Goal: Transaction & Acquisition: Purchase product/service

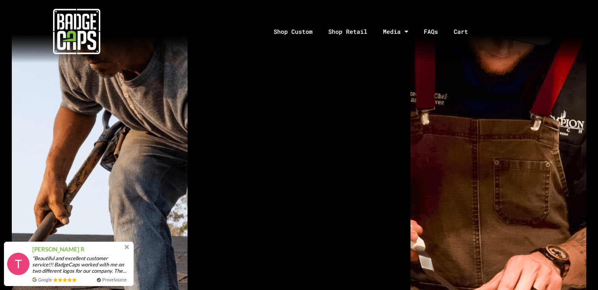
scroll to position [504, 0]
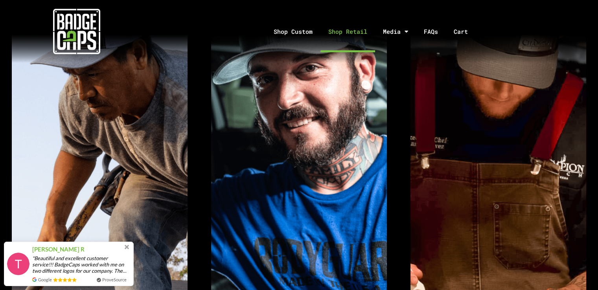
click at [344, 30] on link "Shop Retail" at bounding box center [347, 31] width 55 height 41
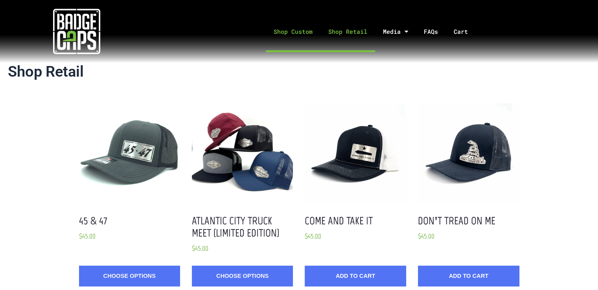
click at [305, 34] on link "Shop Custom" at bounding box center [293, 31] width 55 height 41
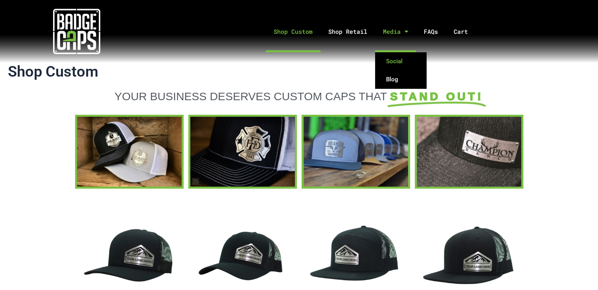
click at [396, 65] on link "Social" at bounding box center [400, 61] width 51 height 18
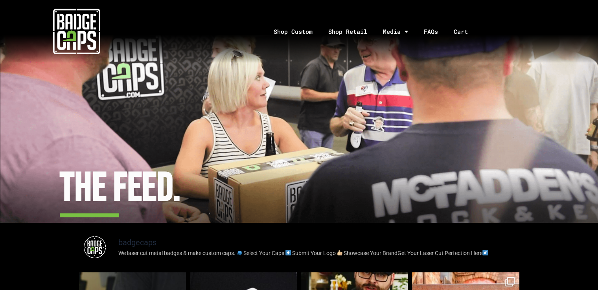
drag, startPoint x: 597, startPoint y: 68, endPoint x: 598, endPoint y: 84, distance: 15.4
click at [340, 37] on link "Shop Retail" at bounding box center [347, 31] width 55 height 41
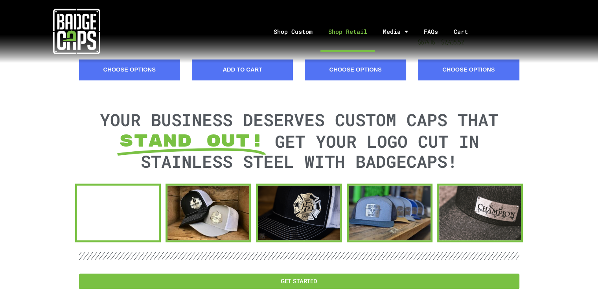
scroll to position [1275, 0]
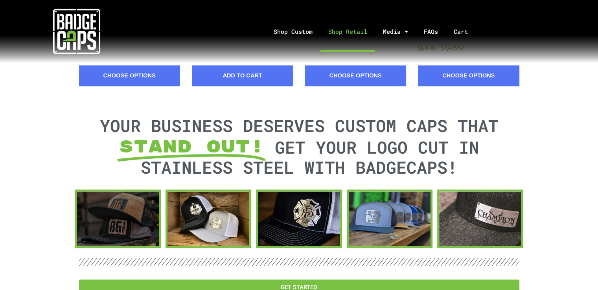
click at [110, 200] on div at bounding box center [118, 218] width 82 height 55
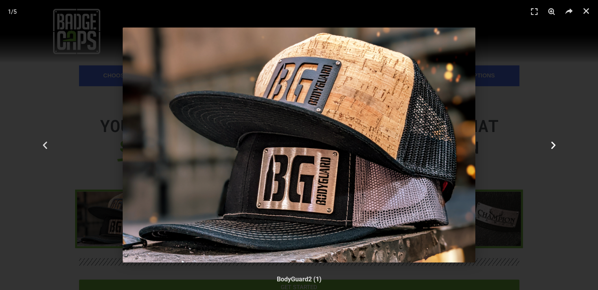
click at [552, 143] on icon "Next slide" at bounding box center [553, 145] width 10 height 10
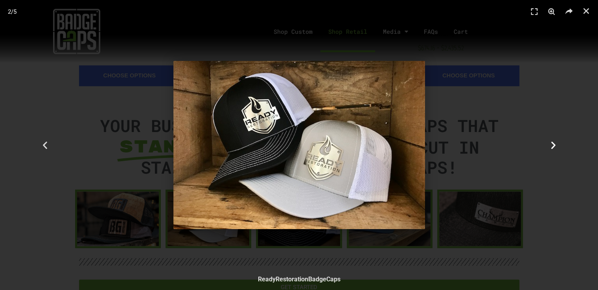
click at [552, 143] on icon "Next slide" at bounding box center [553, 145] width 10 height 10
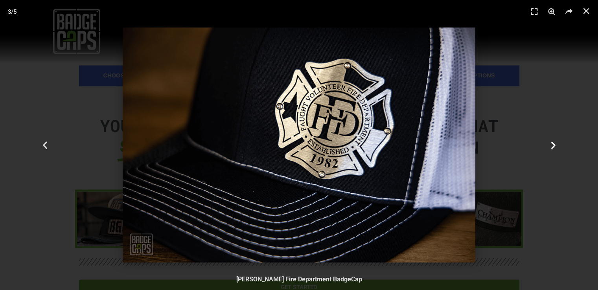
click at [552, 143] on icon "Next slide" at bounding box center [553, 145] width 10 height 10
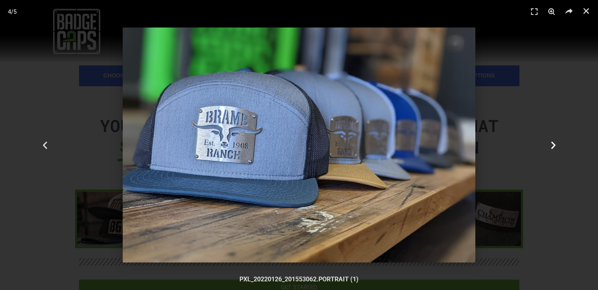
click at [552, 143] on icon "Next slide" at bounding box center [553, 145] width 10 height 10
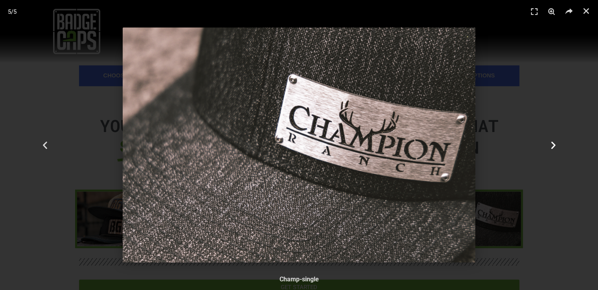
click at [552, 143] on icon "Next slide" at bounding box center [553, 145] width 10 height 10
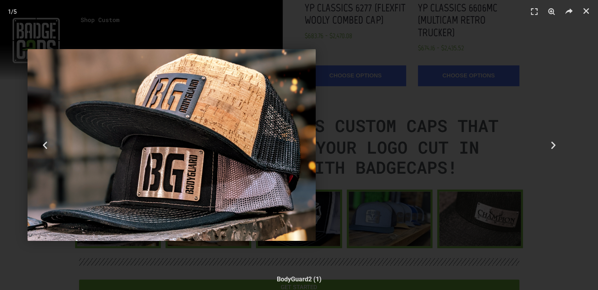
scroll to position [1248, 0]
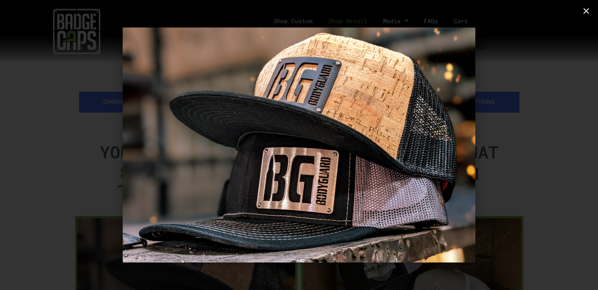
scroll to position [1264, 0]
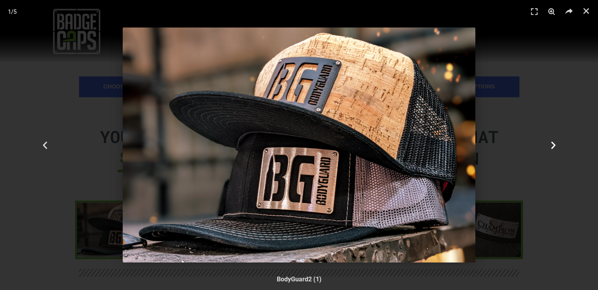
click at [550, 148] on icon "Next slide" at bounding box center [553, 145] width 10 height 10
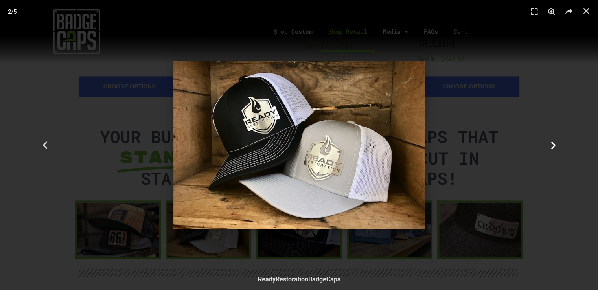
click at [550, 148] on icon "Next slide" at bounding box center [553, 145] width 10 height 10
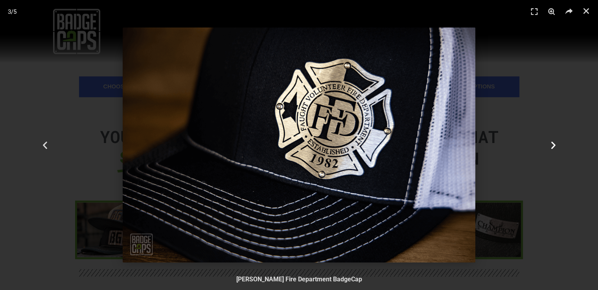
click at [550, 148] on icon "Next slide" at bounding box center [553, 145] width 10 height 10
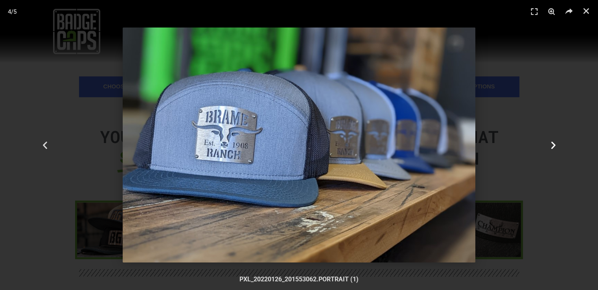
click at [550, 148] on icon "Next slide" at bounding box center [553, 145] width 10 height 10
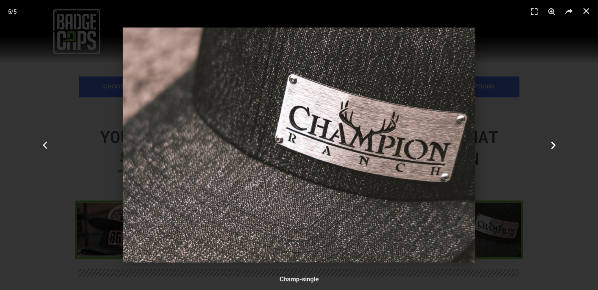
click at [550, 148] on icon "Next slide" at bounding box center [553, 145] width 10 height 10
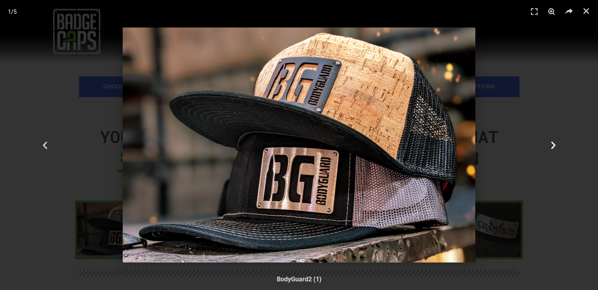
click at [550, 148] on icon "Next slide" at bounding box center [553, 145] width 10 height 10
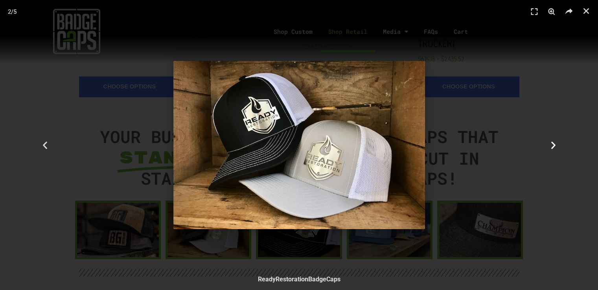
click at [550, 148] on icon "Next slide" at bounding box center [553, 145] width 10 height 10
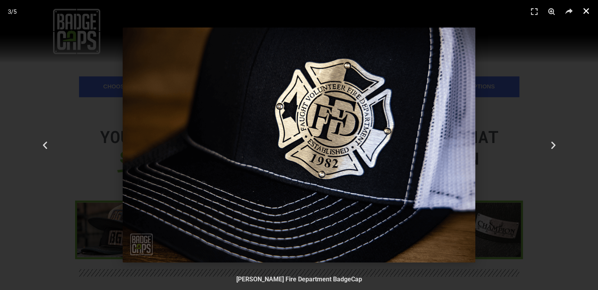
click at [588, 11] on icon "Close (Esc)" at bounding box center [586, 11] width 8 height 8
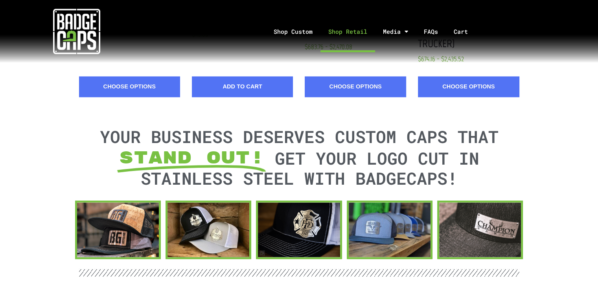
click at [340, 32] on link "Shop Retail" at bounding box center [347, 31] width 55 height 41
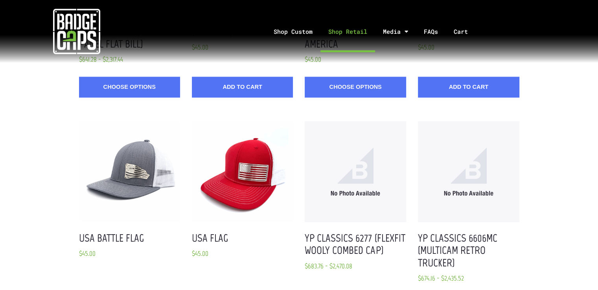
scroll to position [1035, 0]
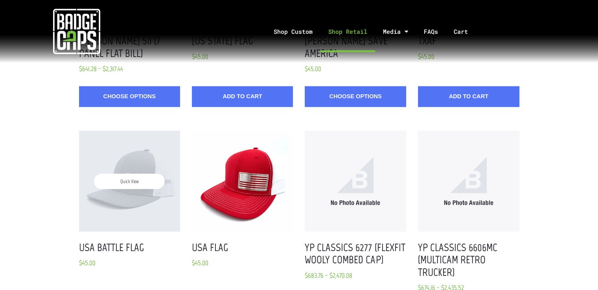
click at [136, 148] on div "Quick View" at bounding box center [129, 181] width 101 height 101
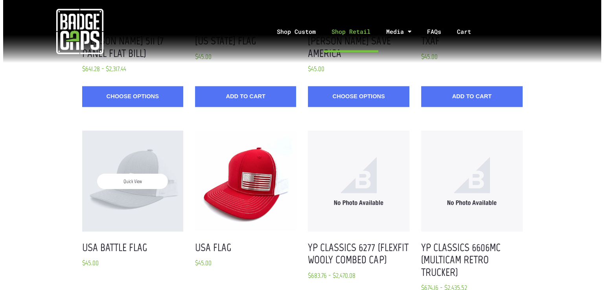
scroll to position [0, 0]
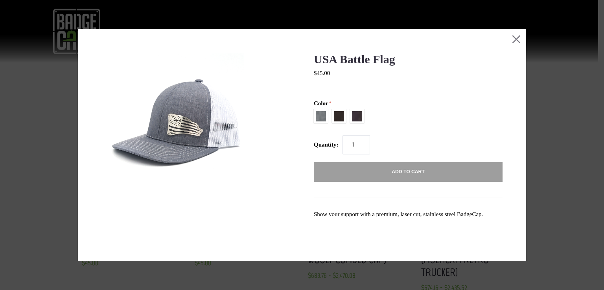
click at [161, 123] on img at bounding box center [173, 125] width 145 height 145
click at [511, 37] on button "Close this dialog window" at bounding box center [516, 39] width 20 height 20
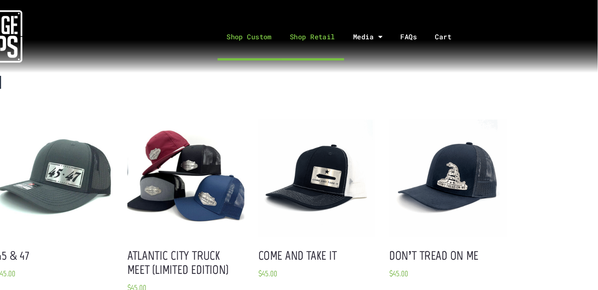
click at [305, 30] on link "Shop Custom" at bounding box center [297, 31] width 55 height 41
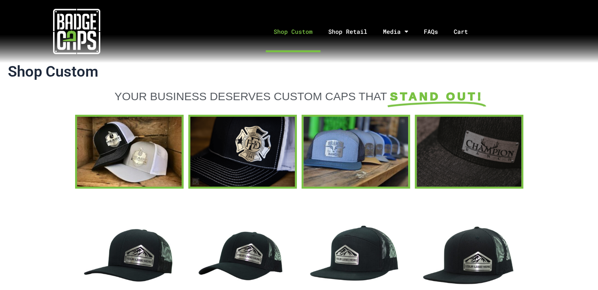
click at [492, 153] on div at bounding box center [469, 152] width 105 height 70
